Goal: Task Accomplishment & Management: Manage account settings

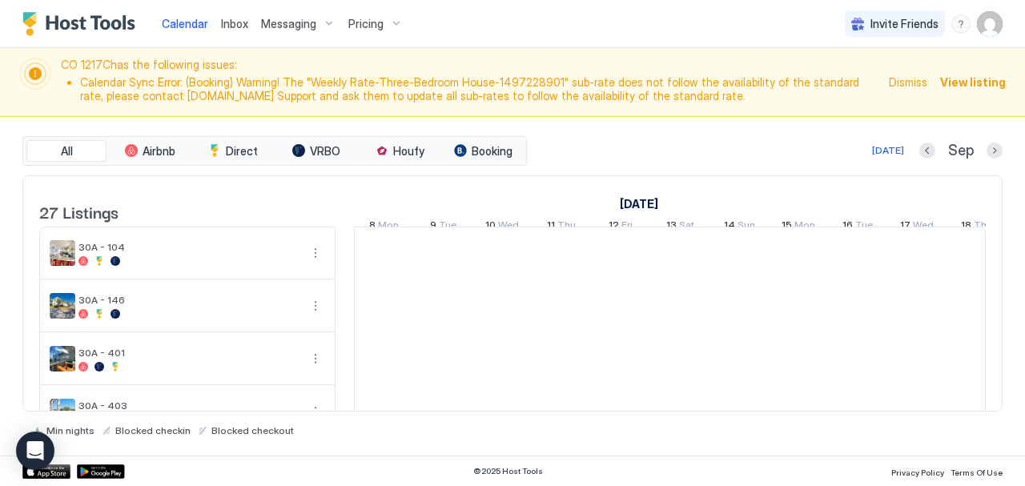
scroll to position [0, 890]
click at [972, 75] on span "View listing" at bounding box center [973, 82] width 66 height 17
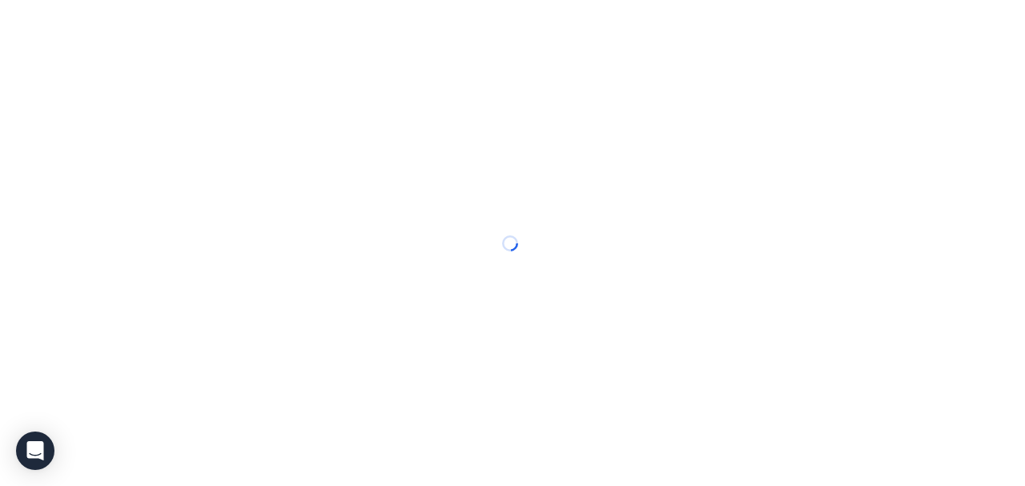
click at [972, 75] on div at bounding box center [512, 243] width 1025 height 486
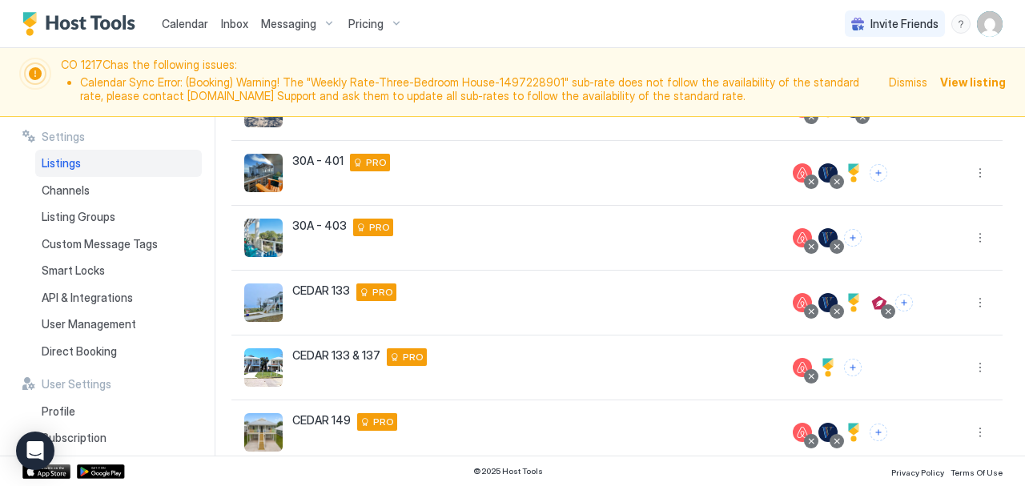
scroll to position [515, 0]
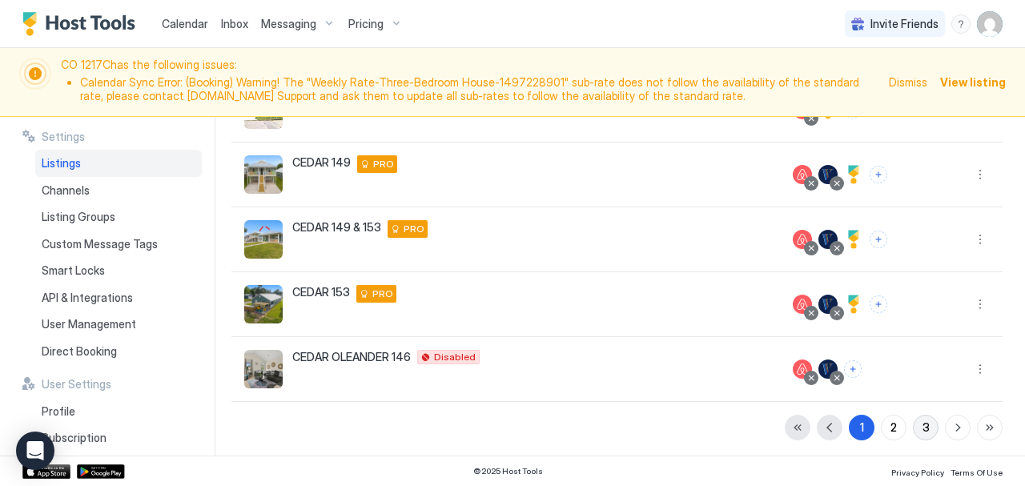
click at [919, 428] on button "3" at bounding box center [926, 428] width 26 height 26
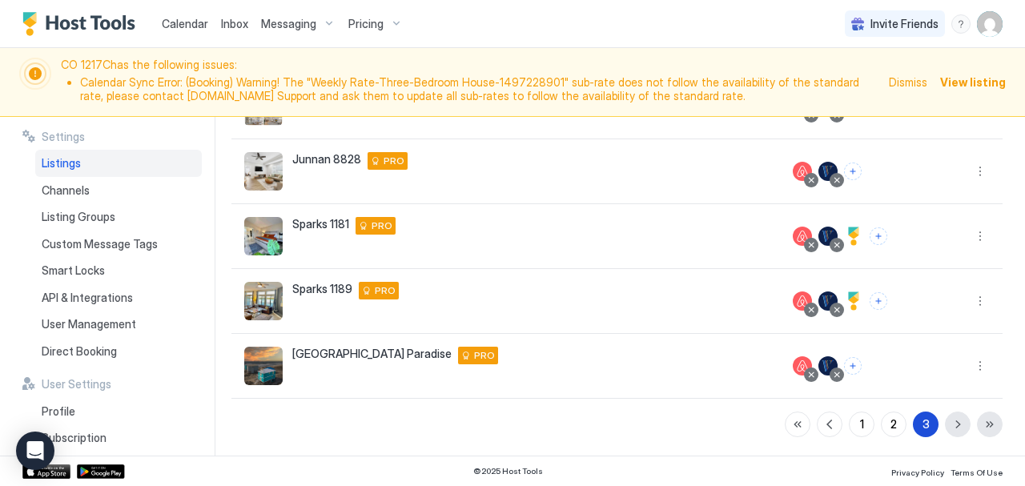
scroll to position [322, 0]
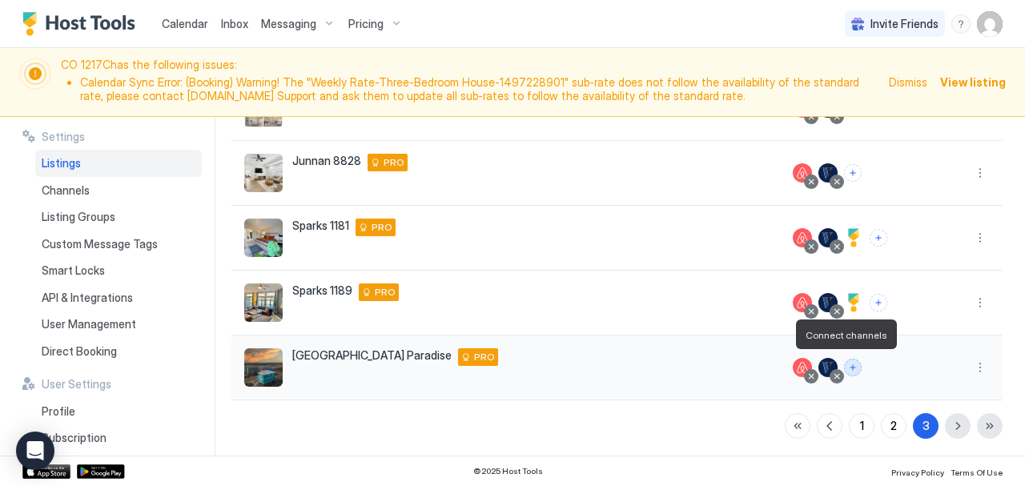
click at [845, 366] on button "Connect channels" at bounding box center [853, 368] width 18 height 18
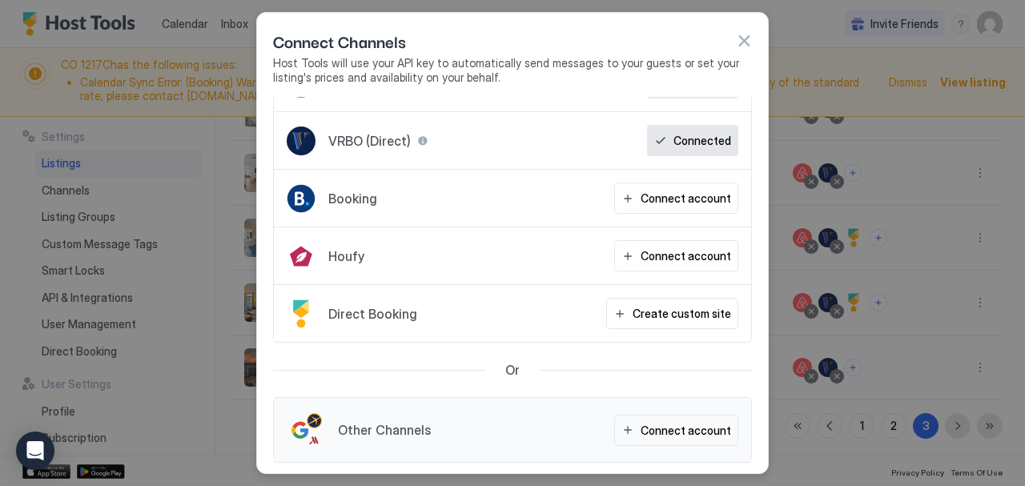
scroll to position [42, 0]
click at [665, 191] on div "Connect account" at bounding box center [686, 199] width 90 height 17
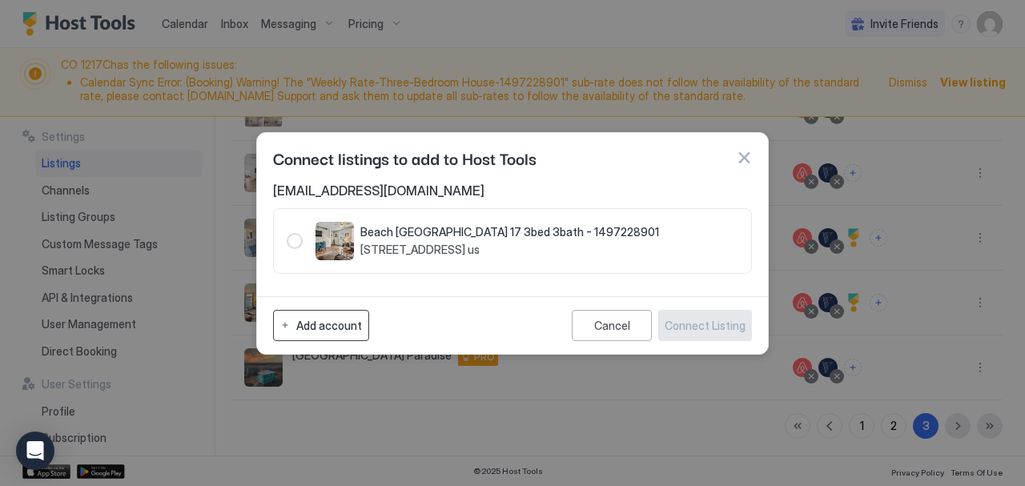
click at [325, 331] on div "Add account" at bounding box center [329, 325] width 66 height 17
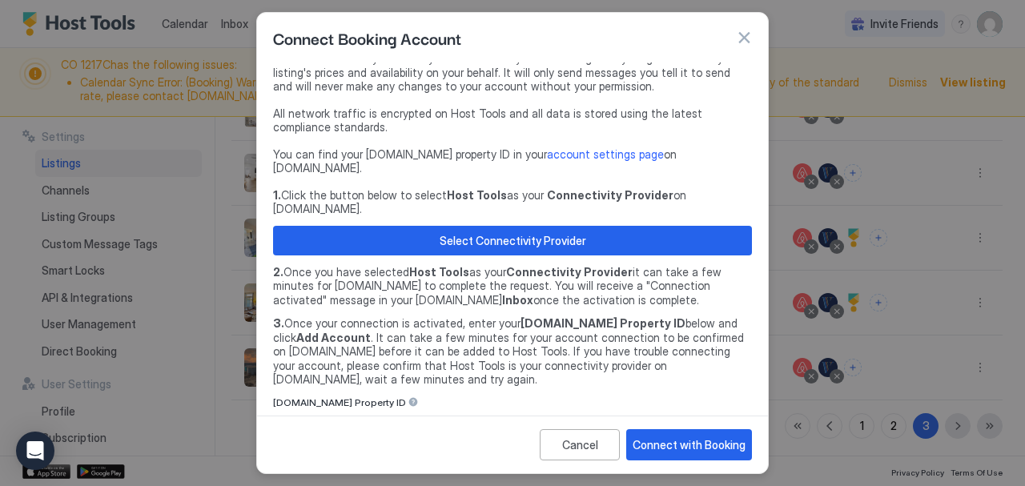
scroll to position [106, 0]
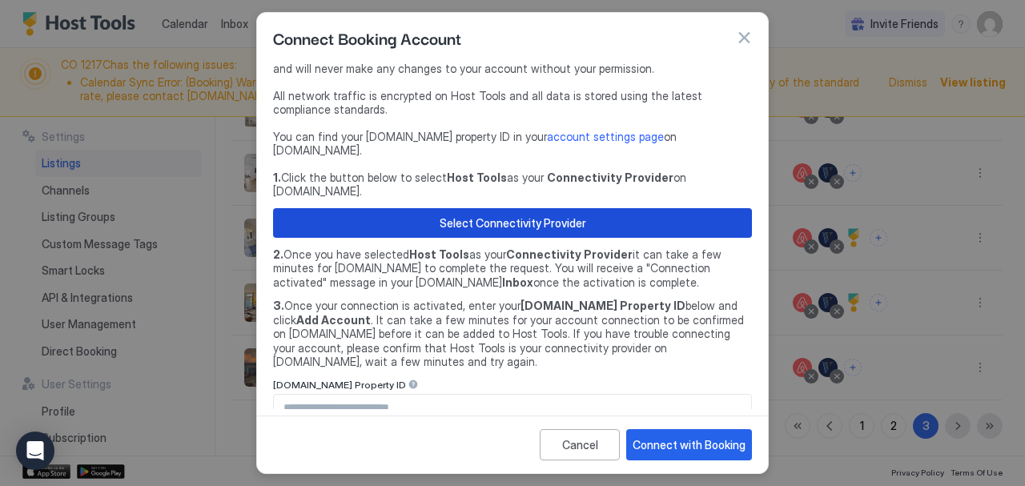
click at [460, 215] on div "Select Connectivity Provider" at bounding box center [513, 223] width 147 height 17
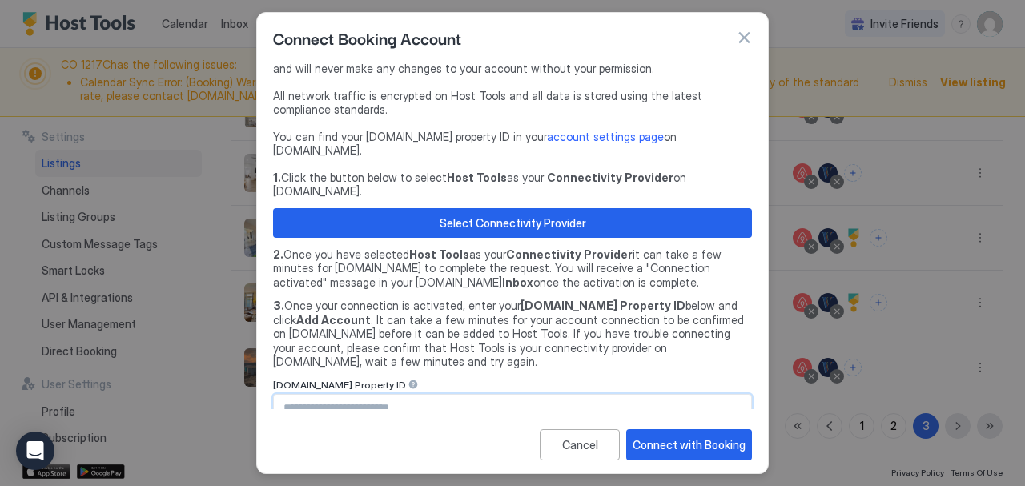
click at [323, 395] on input "Input Field" at bounding box center [512, 408] width 477 height 27
type input "********"
click at [711, 449] on div "Connect with Booking" at bounding box center [689, 444] width 113 height 17
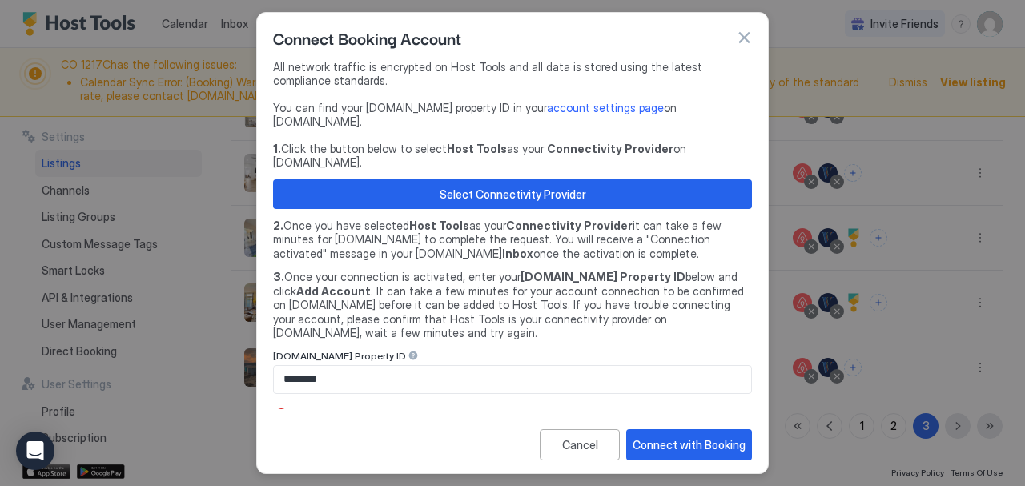
click at [424, 408] on span "Authorization error. Access denied of hotel 13847306" at bounding box center [520, 415] width 450 height 14
copy span "Authorization error. Access denied of hotel 13847306"
click at [309, 366] on input "********" at bounding box center [512, 379] width 477 height 27
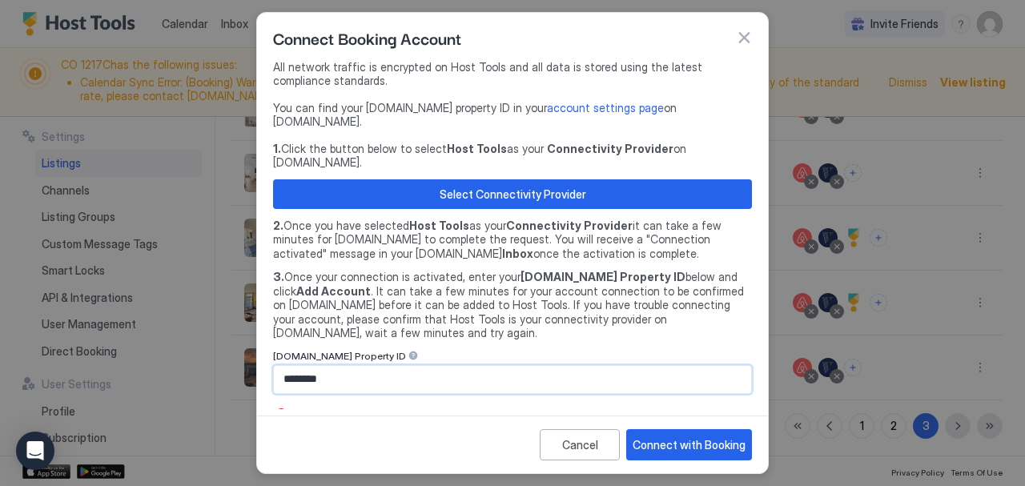
click at [309, 366] on input "********" at bounding box center [512, 379] width 477 height 27
click at [695, 451] on div "Connect with Booking" at bounding box center [689, 444] width 113 height 17
drag, startPoint x: 468, startPoint y: 395, endPoint x: 460, endPoint y: 386, distance: 11.9
click at [460, 386] on div "Host Tools will use your API key to automatically send messages to your guests …" at bounding box center [512, 235] width 511 height 347
click at [460, 408] on span "Authorization error. Access denied of hotel 13847306" at bounding box center [520, 415] width 450 height 14
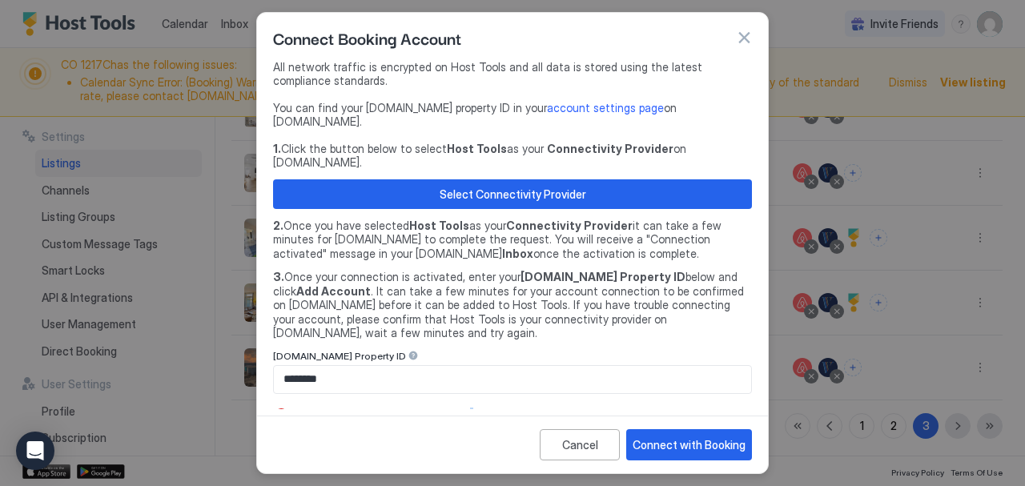
click at [460, 408] on span "Authorization error. Access denied of hotel 13847306" at bounding box center [520, 415] width 450 height 14
click at [39, 441] on div "Open Intercom Messenger" at bounding box center [35, 451] width 42 height 42
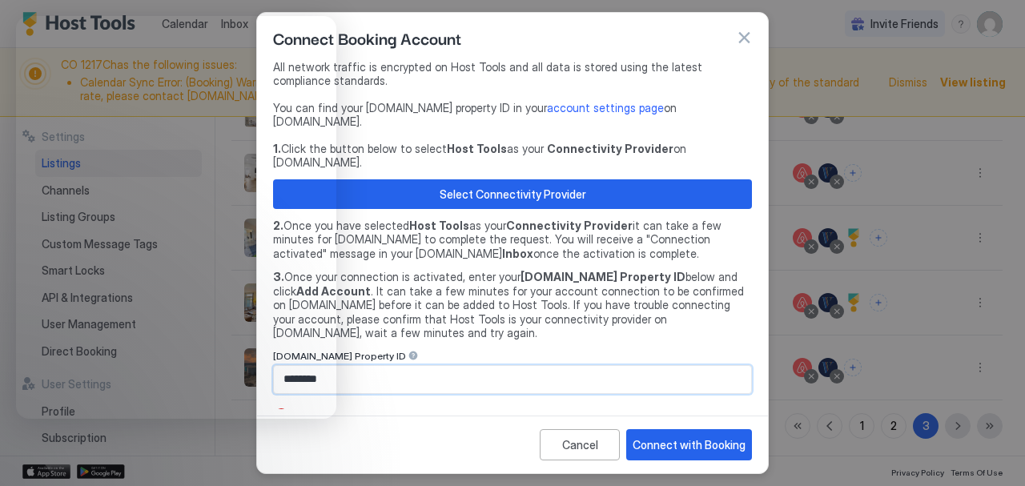
click at [673, 366] on input "********" at bounding box center [512, 379] width 477 height 27
click at [563, 350] on div "[DOMAIN_NAME] Property ID" at bounding box center [512, 357] width 479 height 15
drag, startPoint x: 520, startPoint y: 31, endPoint x: 690, endPoint y: 6, distance: 171.7
click at [690, 6] on div "Connect Booking Account Host Tools will use your API key to automatically send …" at bounding box center [512, 243] width 1025 height 486
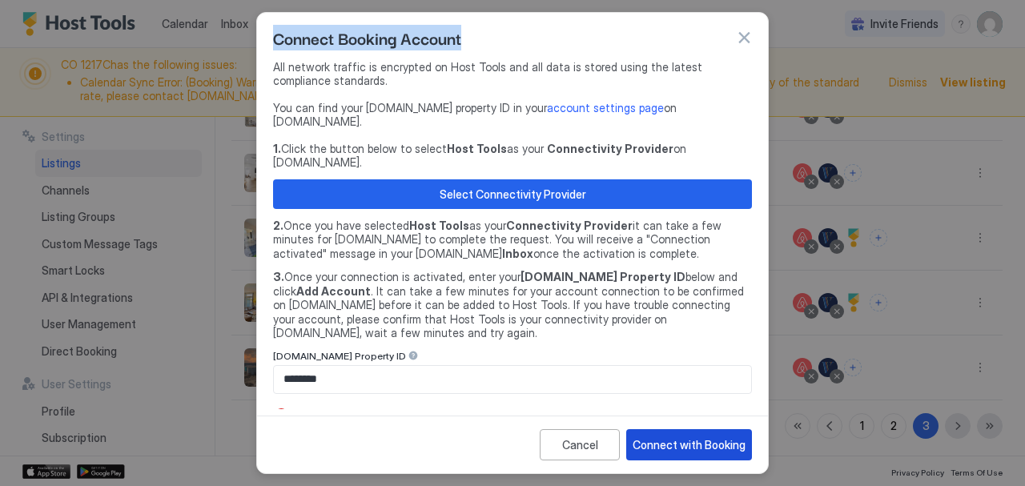
click at [681, 436] on button "Connect with Booking" at bounding box center [689, 444] width 126 height 31
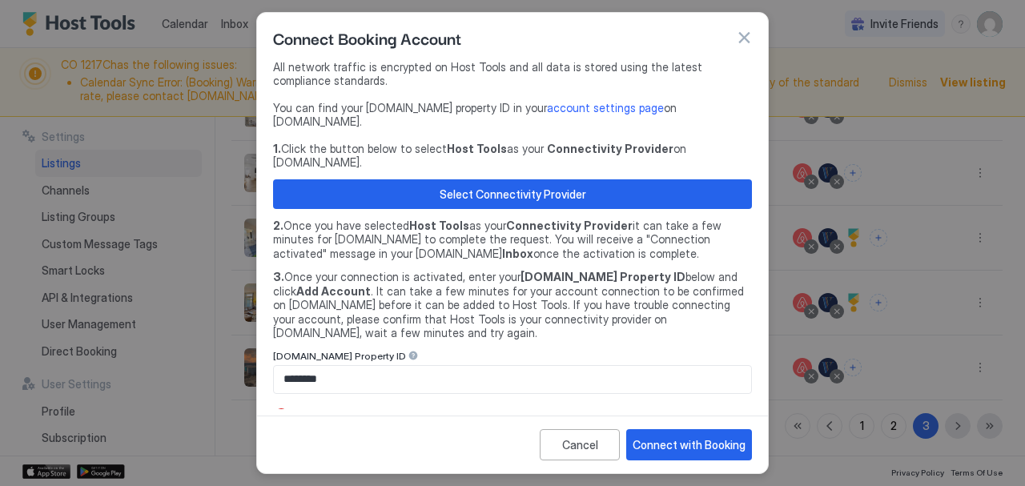
click at [482, 408] on span "Authorization error. Access denied of hotel 13847306" at bounding box center [520, 415] width 450 height 14
copy span "Authorization error. Access denied of hotel 13847306"
click at [748, 42] on button "button" at bounding box center [744, 38] width 16 height 16
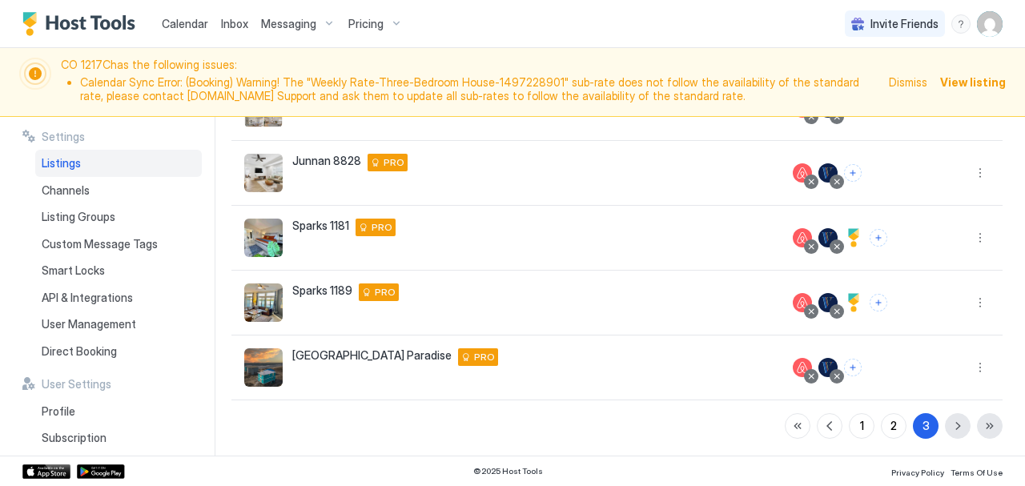
click at [990, 28] on img "User profile" at bounding box center [990, 24] width 26 height 26
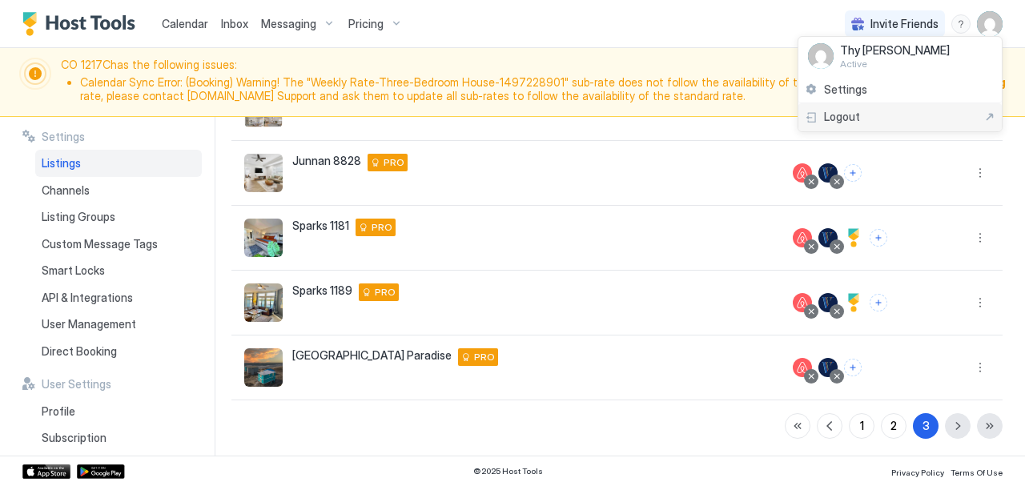
click at [831, 122] on span "Logout" at bounding box center [842, 117] width 36 height 14
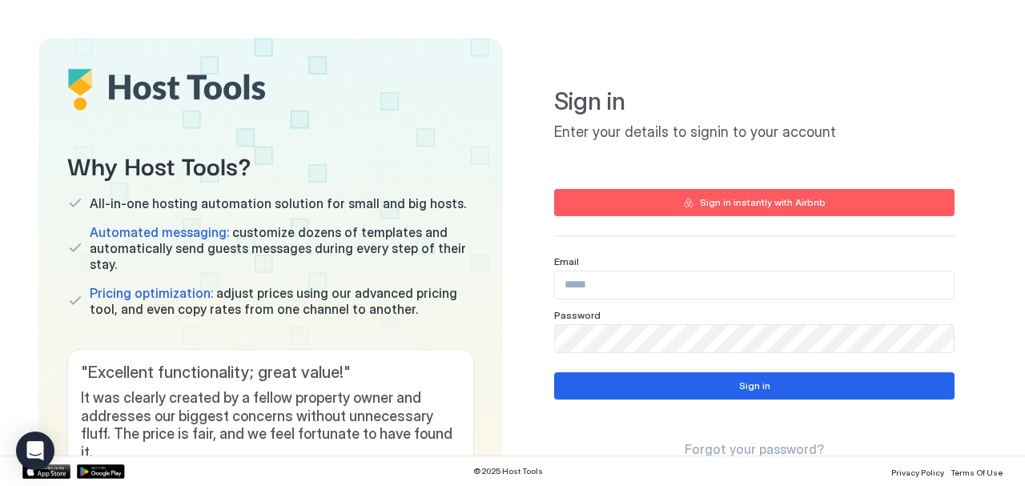
scroll to position [125, 0]
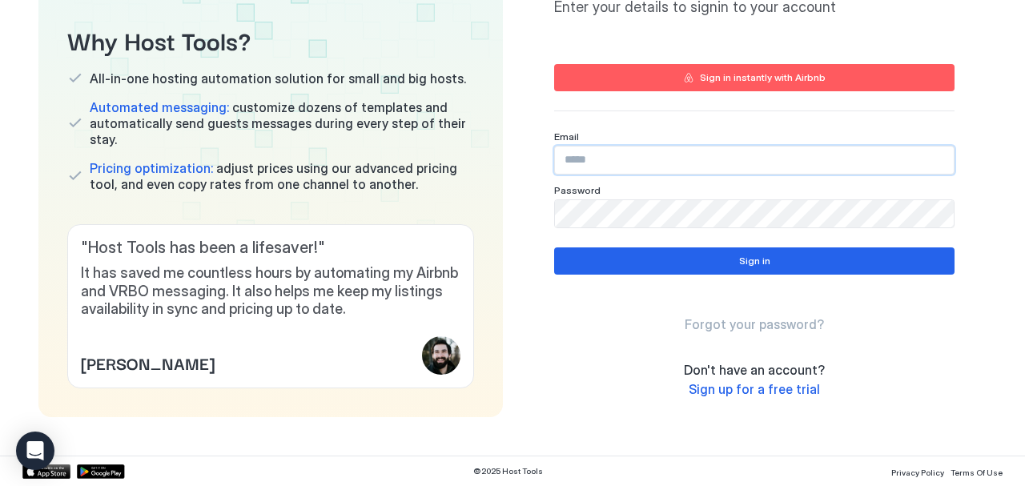
click at [650, 155] on input "Input Field" at bounding box center [754, 160] width 399 height 27
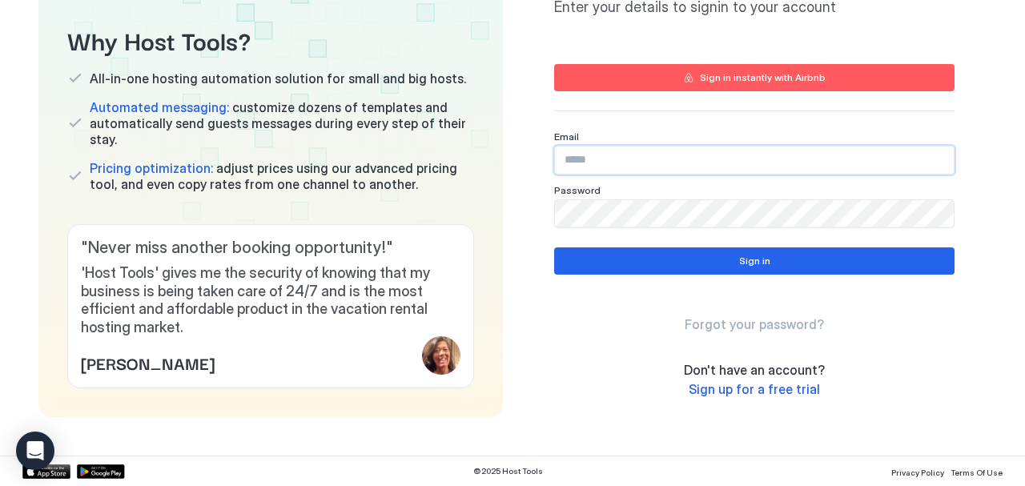
type input "**********"
click at [597, 267] on button "Sign in" at bounding box center [754, 260] width 400 height 27
